Goal: Task Accomplishment & Management: Manage account settings

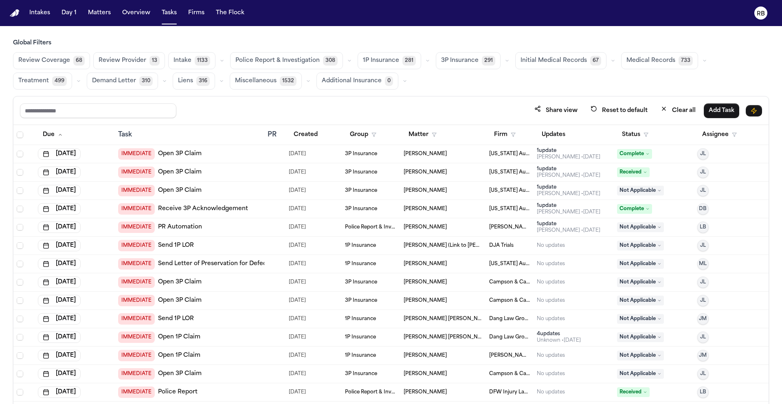
click at [476, 96] on div "Share view Reset to default Clear all Add Task Due Task PR Created Group Matter…" at bounding box center [391, 268] width 756 height 344
click at [483, 79] on div "Review Coverage 68 Review Provider 13 Intake 1133 Police Report & Investigation…" at bounding box center [391, 70] width 756 height 37
click at [634, 60] on span "Medical Records" at bounding box center [650, 61] width 49 height 8
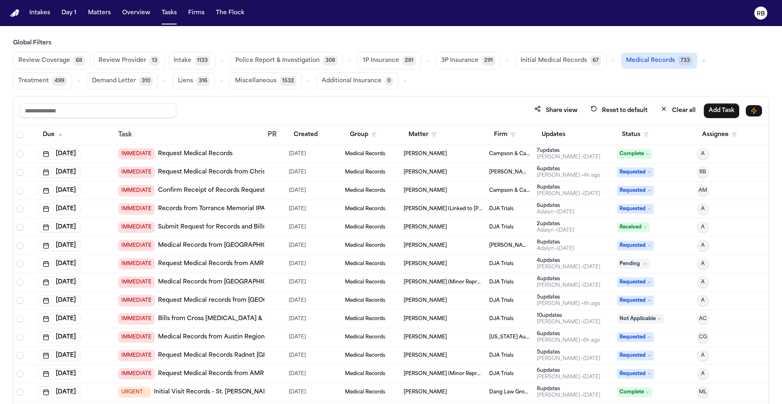
click at [547, 63] on span "Initial Medical Records" at bounding box center [553, 61] width 66 height 8
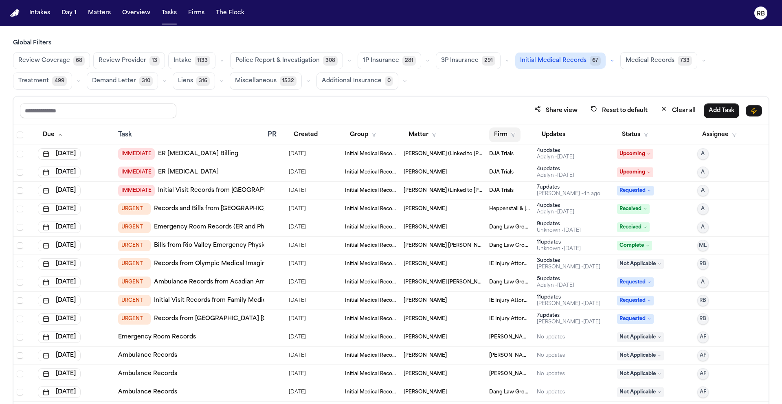
click at [495, 135] on button "Firm" at bounding box center [504, 134] width 31 height 15
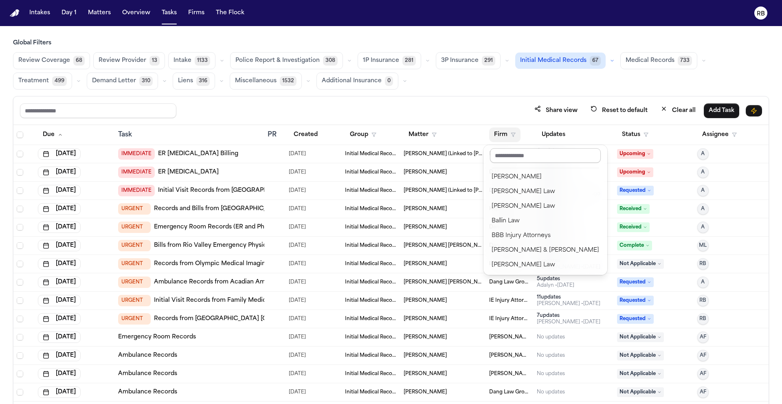
click at [502, 153] on input "text" at bounding box center [545, 155] width 111 height 15
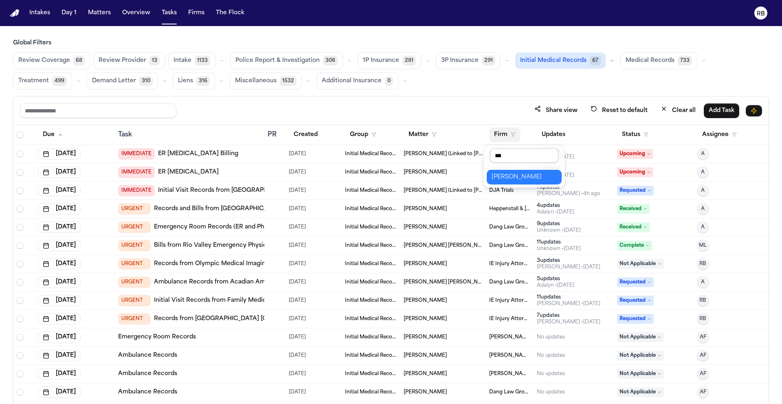
type input "****"
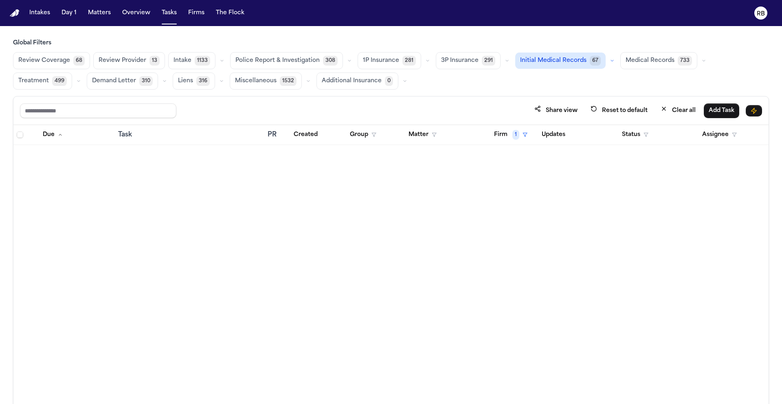
click at [634, 59] on span "Medical Records" at bounding box center [649, 61] width 49 height 8
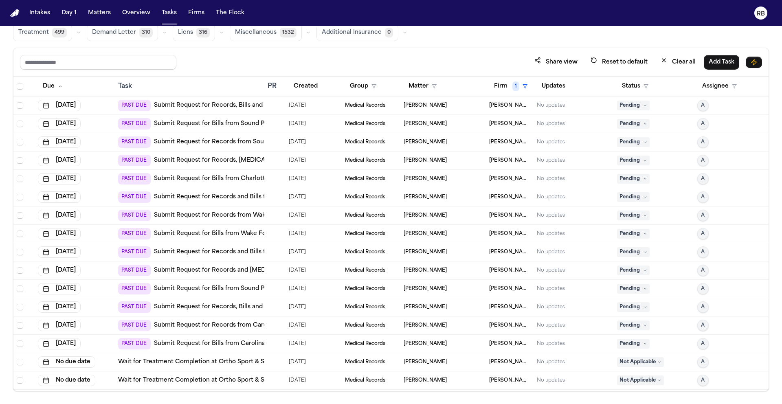
click at [445, 58] on div "Share view Reset to default Clear all Add Task" at bounding box center [391, 62] width 742 height 15
click at [268, 107] on div at bounding box center [270, 105] width 7 height 7
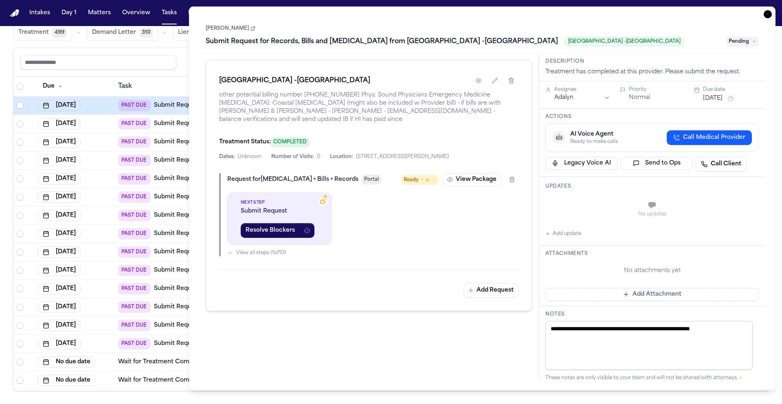
click at [488, 44] on h1 "Submit Request for Records, Bills and [MEDICAL_DATA] from [GEOGRAPHIC_DATA] -[G…" at bounding box center [381, 41] width 359 height 13
click at [479, 63] on div "[GEOGRAPHIC_DATA] -[GEOGRAPHIC_DATA] other potential billing number [PHONE_NUMB…" at bounding box center [369, 185] width 326 height 251
click at [228, 28] on link "[PERSON_NAME]" at bounding box center [231, 28] width 50 height 7
click at [768, 14] on icon "button" at bounding box center [767, 14] width 8 height 8
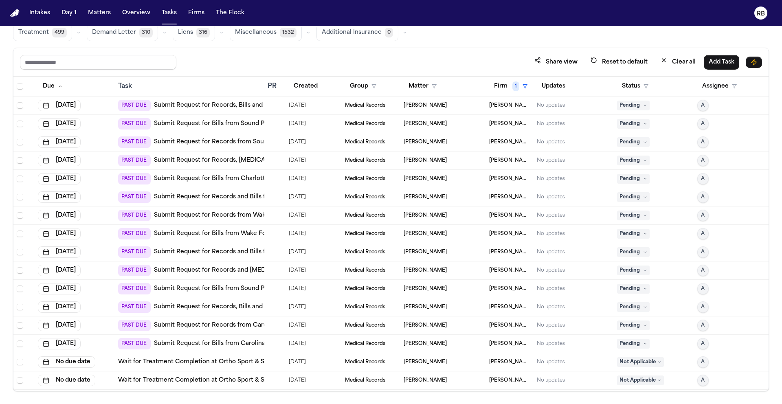
click at [462, 55] on div "Share view Reset to default Clear all Add Task" at bounding box center [391, 62] width 742 height 15
